Goal: Task Accomplishment & Management: Use online tool/utility

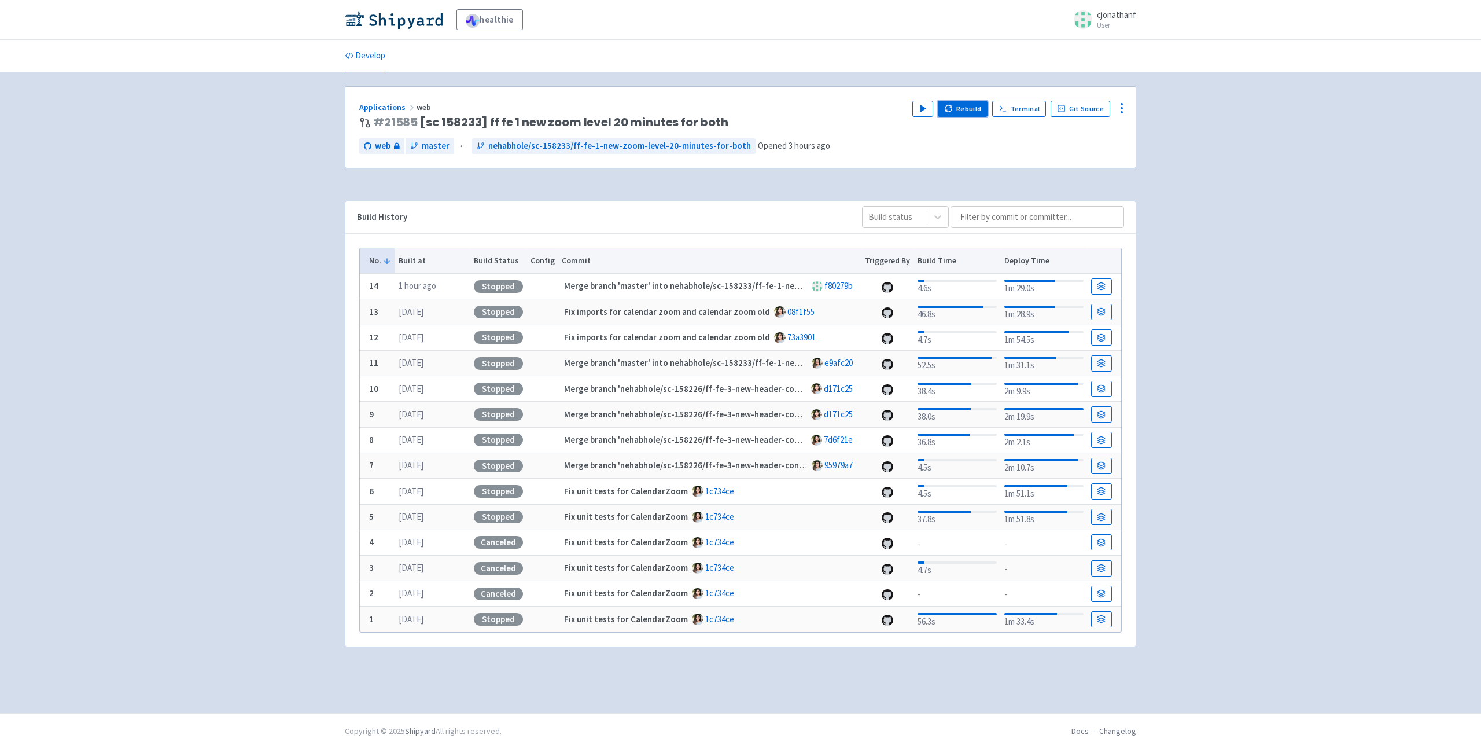
click at [965, 112] on button "Rebuild" at bounding box center [963, 109] width 50 height 16
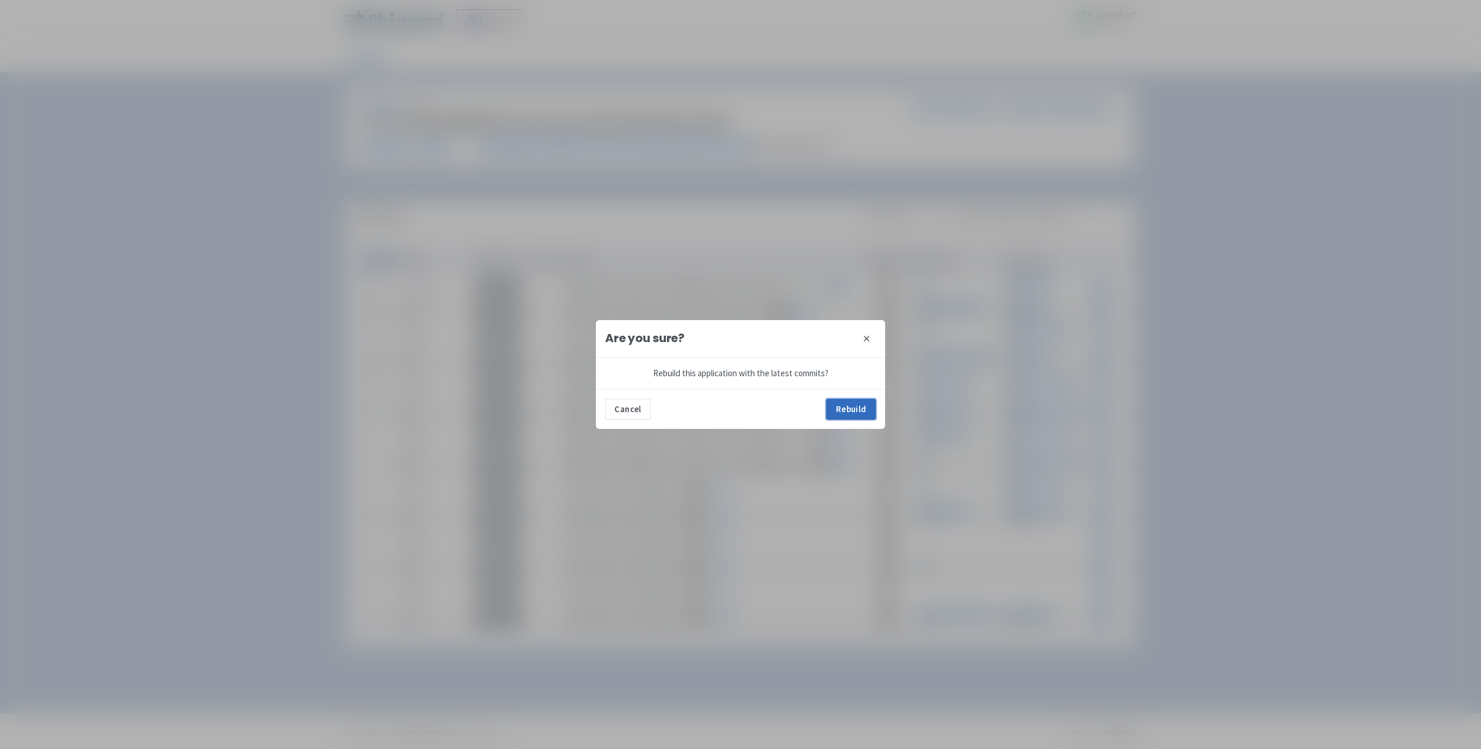
click at [848, 415] on button "Rebuild" at bounding box center [851, 409] width 50 height 21
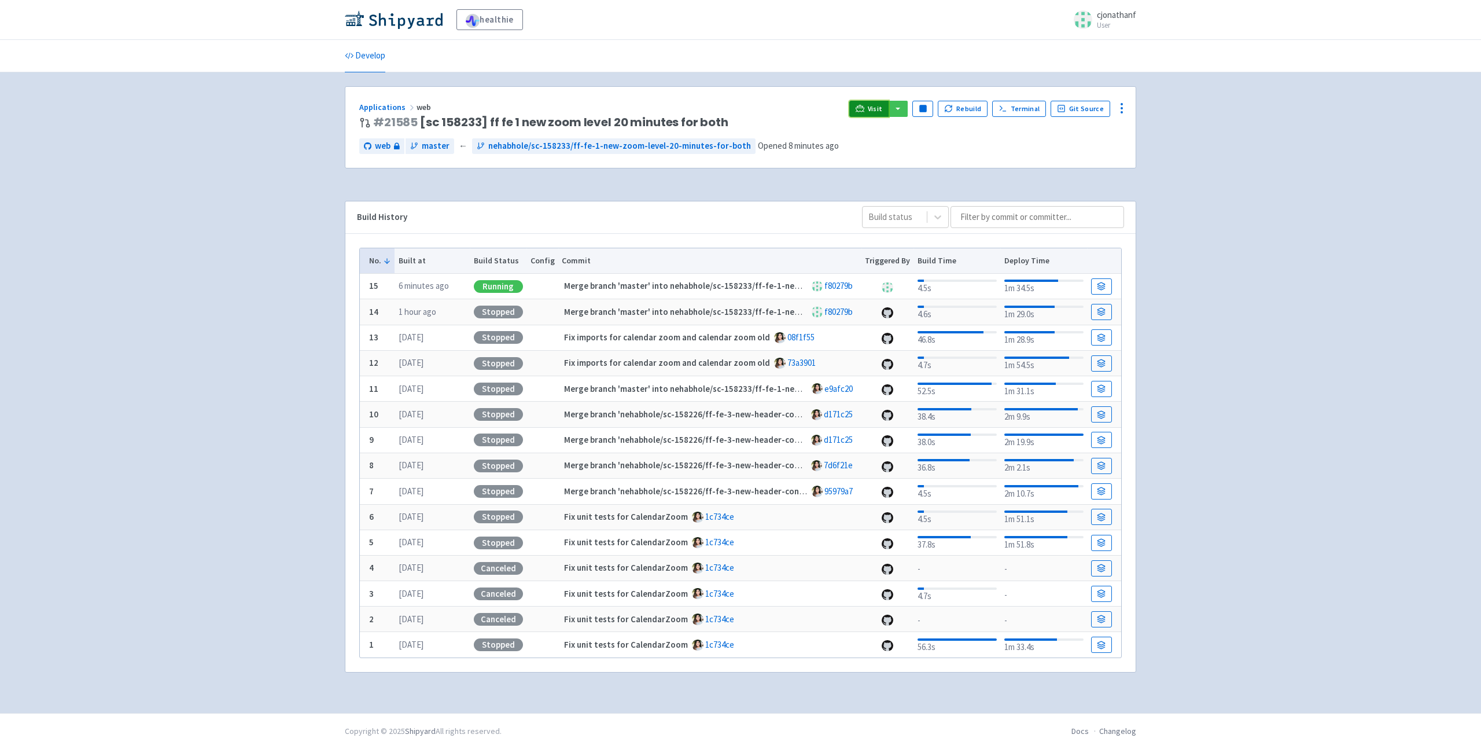
click at [874, 111] on span "Visit" at bounding box center [875, 108] width 15 height 9
